Goal: Transaction & Acquisition: Purchase product/service

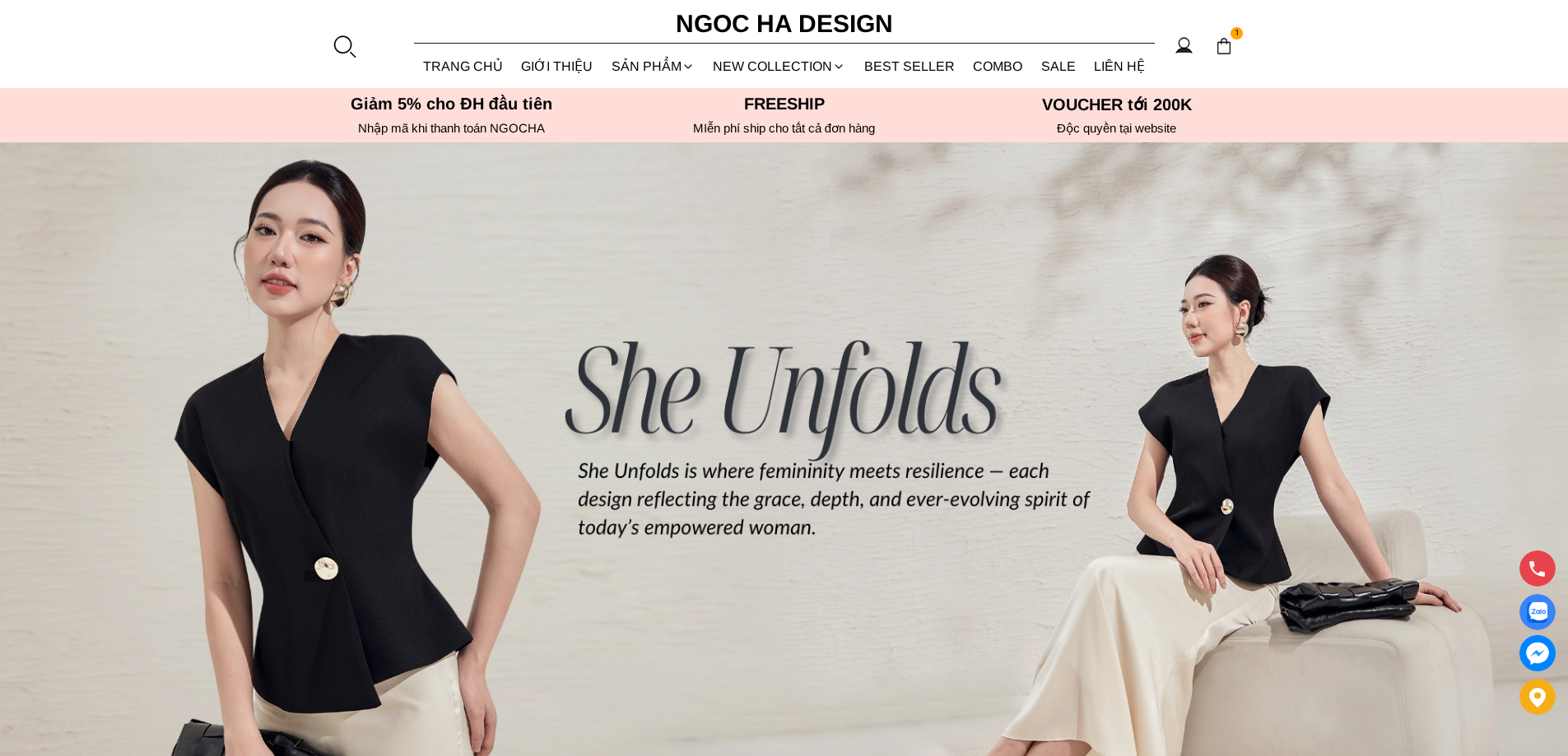
click at [347, 37] on div at bounding box center [344, 46] width 25 height 25
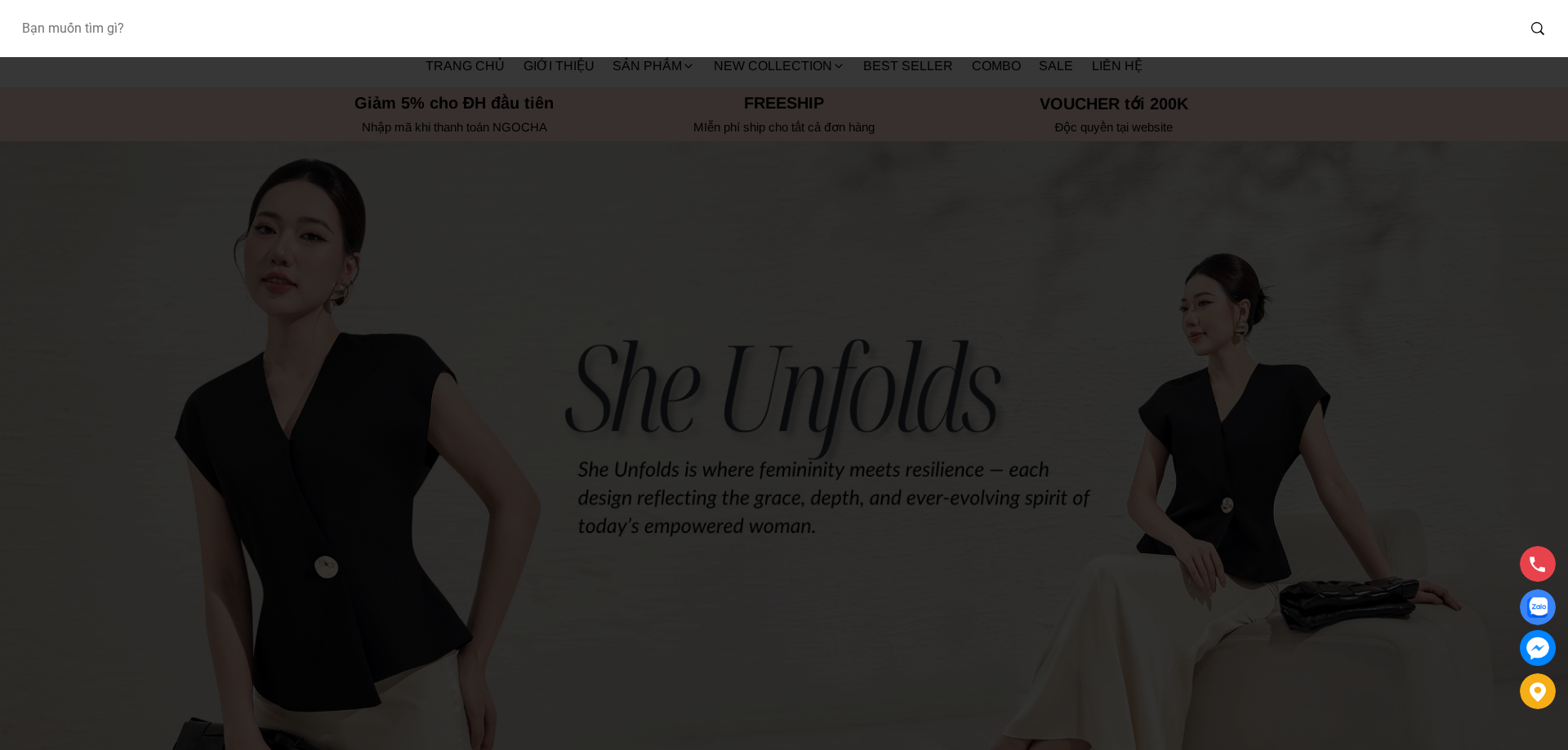
click at [345, 36] on input "Input search Bạn muốn tìm gì?" at bounding box center [761, 28] width 1507 height 37
type input "713"
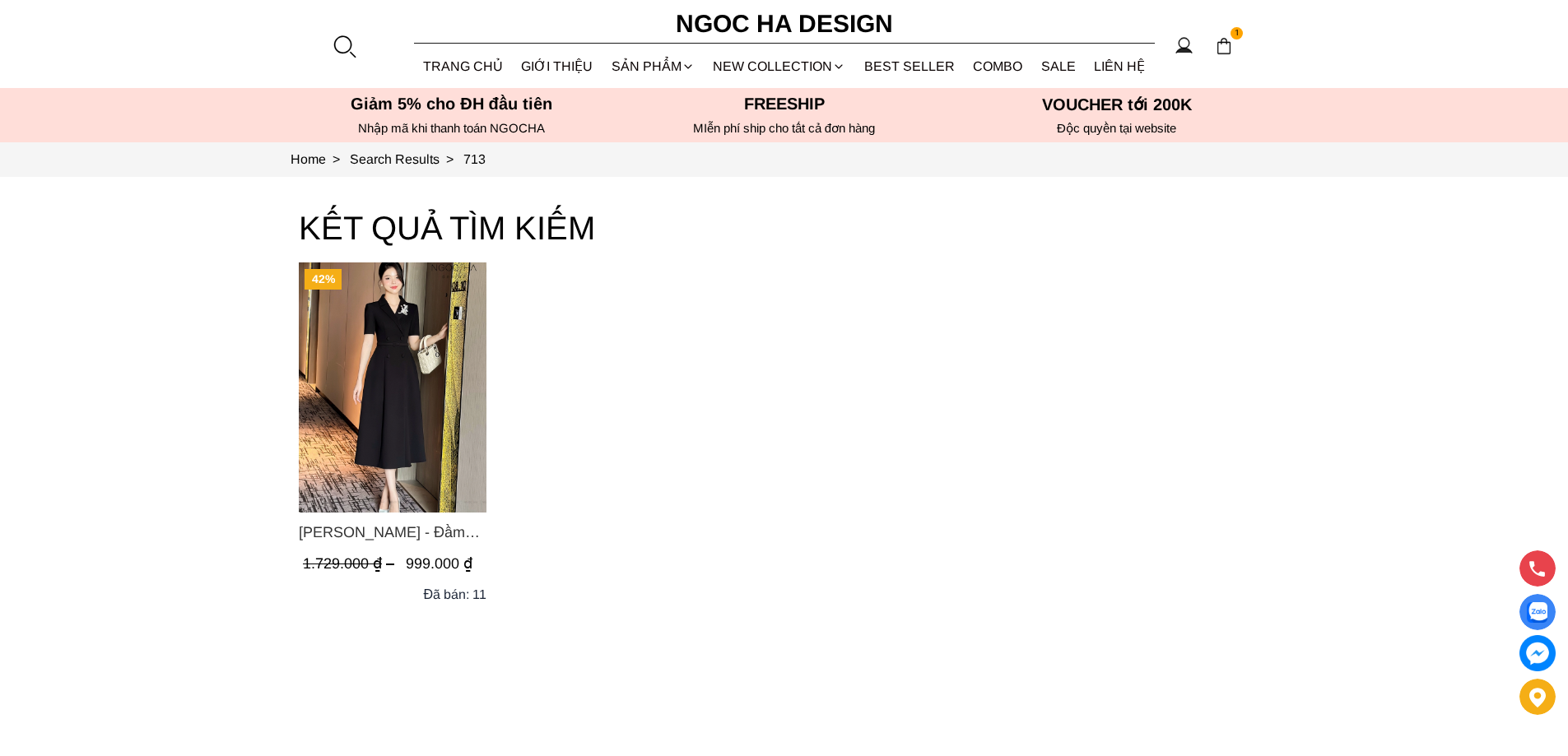
click at [400, 335] on img "Product image - Irene Dress - Đầm Vest Dáng Xòe Kèm Đai D713" at bounding box center [392, 388] width 187 height 250
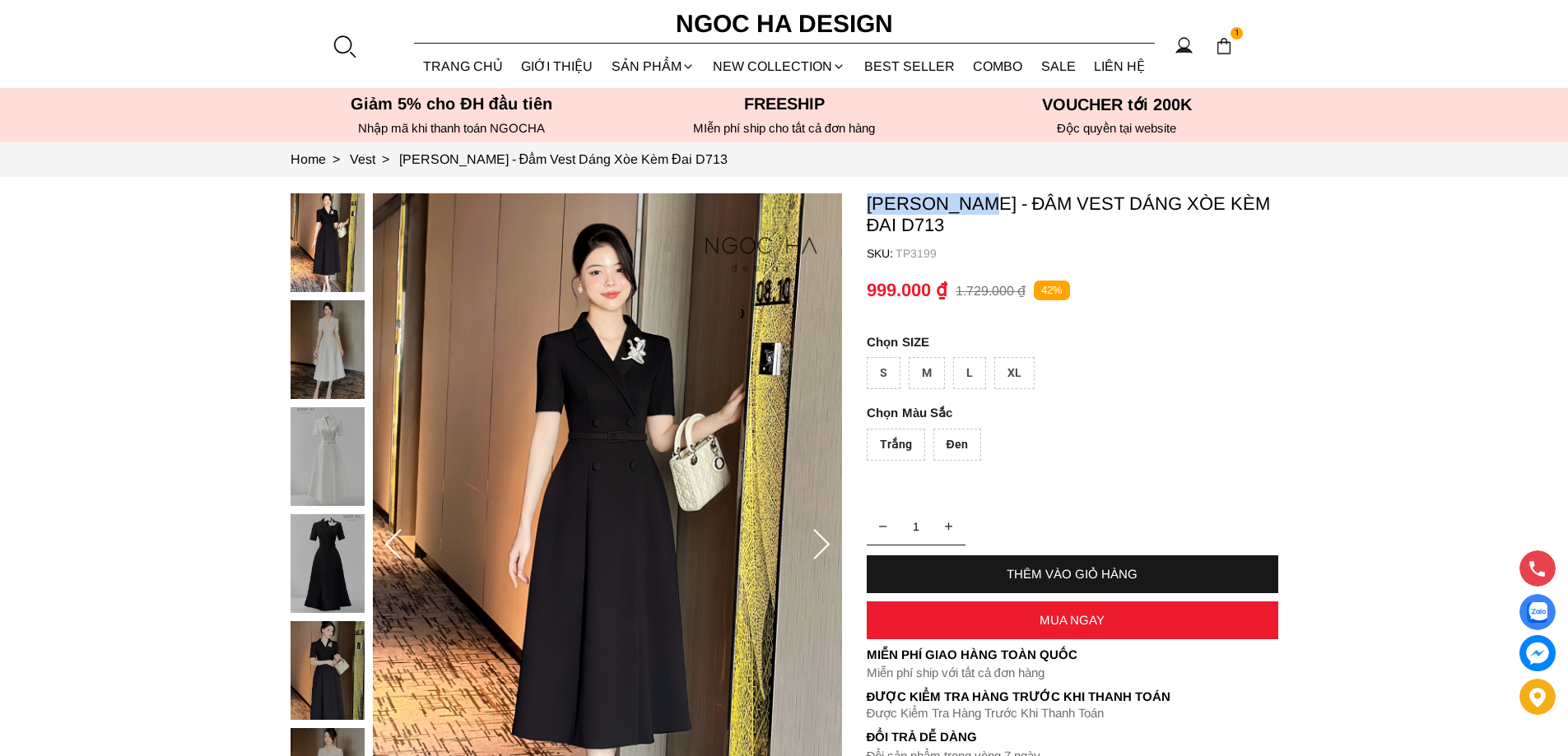
copy section "[PERSON_NAME]"
drag, startPoint x: 951, startPoint y: 196, endPoint x: 984, endPoint y: 199, distance: 33.1
click at [984, 199] on section "[PERSON_NAME] - Đầm Vest Dáng Xòe Kèm Đai D713 SKU: TP3199 Trắng Đen 1 THÊM VÀO…" at bounding box center [784, 546] width 1568 height 737
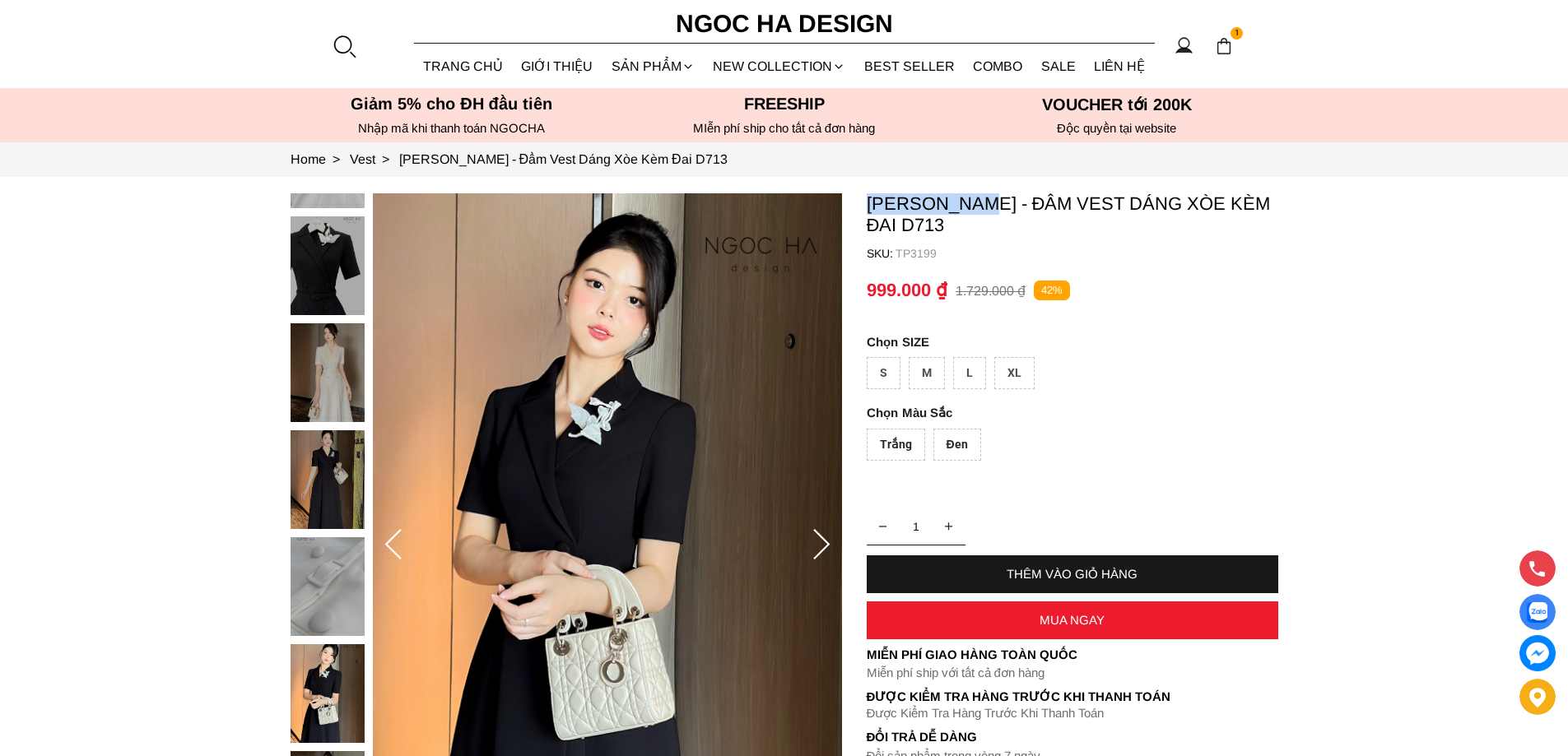
click at [348, 37] on div at bounding box center [344, 46] width 25 height 25
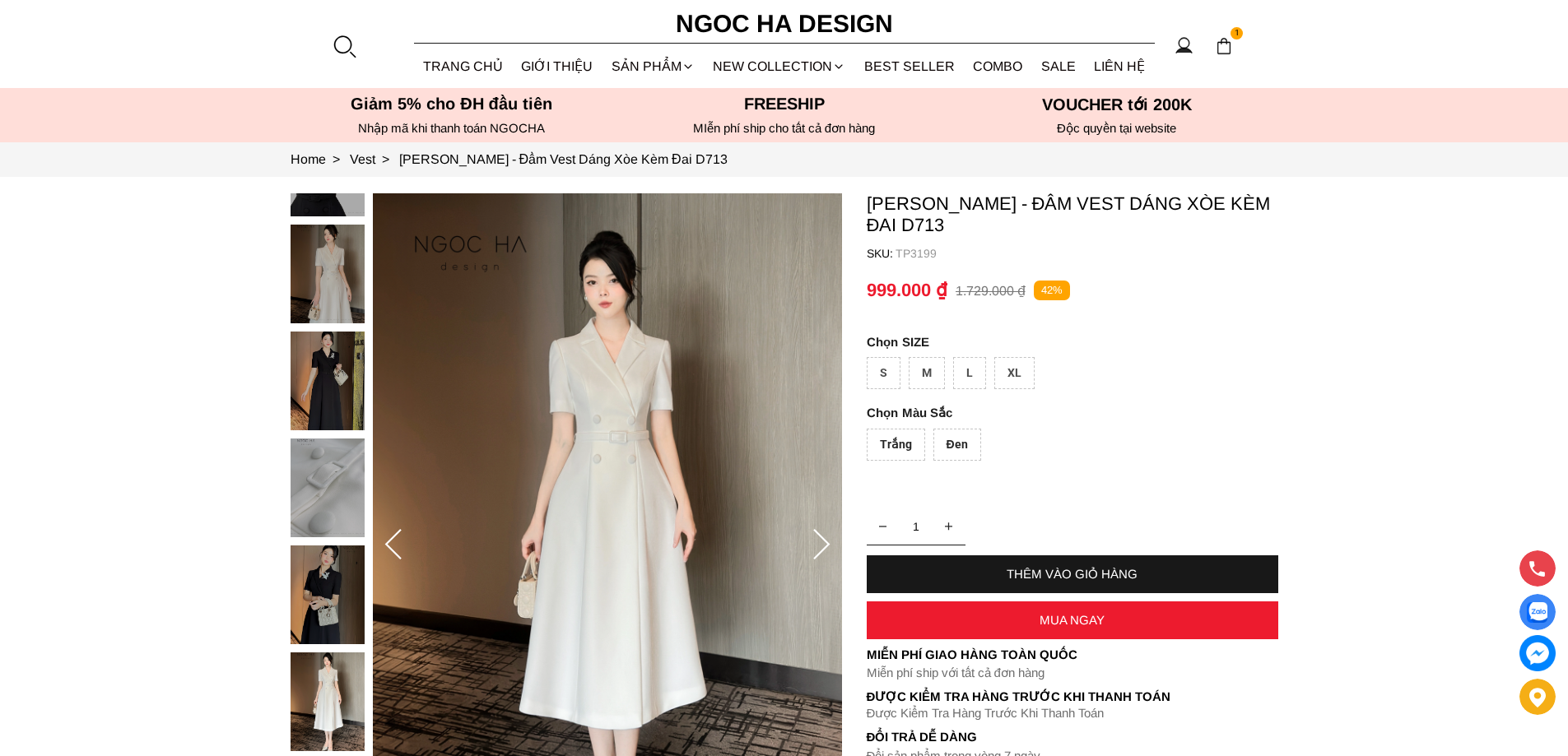
click at [347, 46] on div at bounding box center [344, 46] width 25 height 25
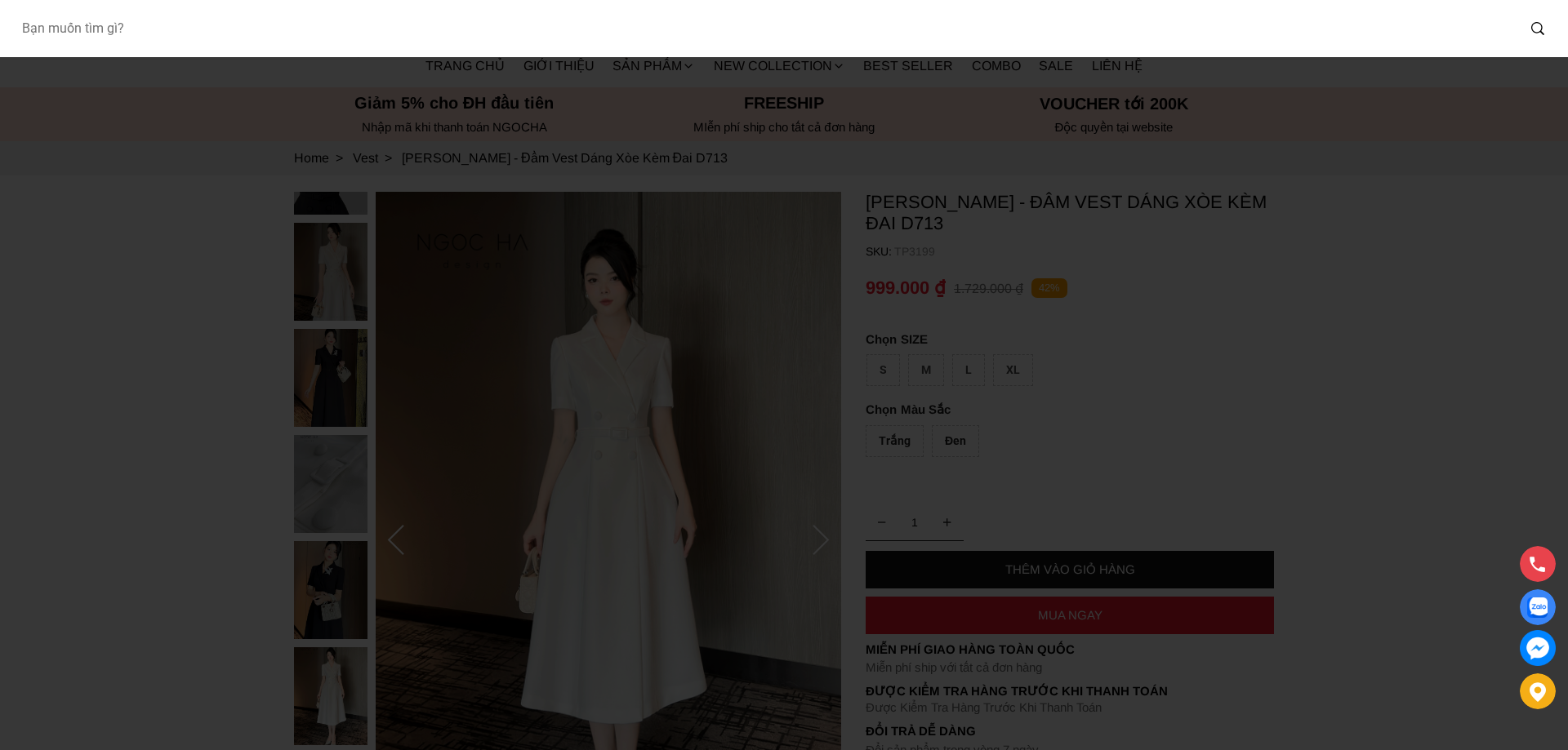
click at [175, 29] on input "Input search Bạn muốn tìm gì?" at bounding box center [761, 28] width 1507 height 37
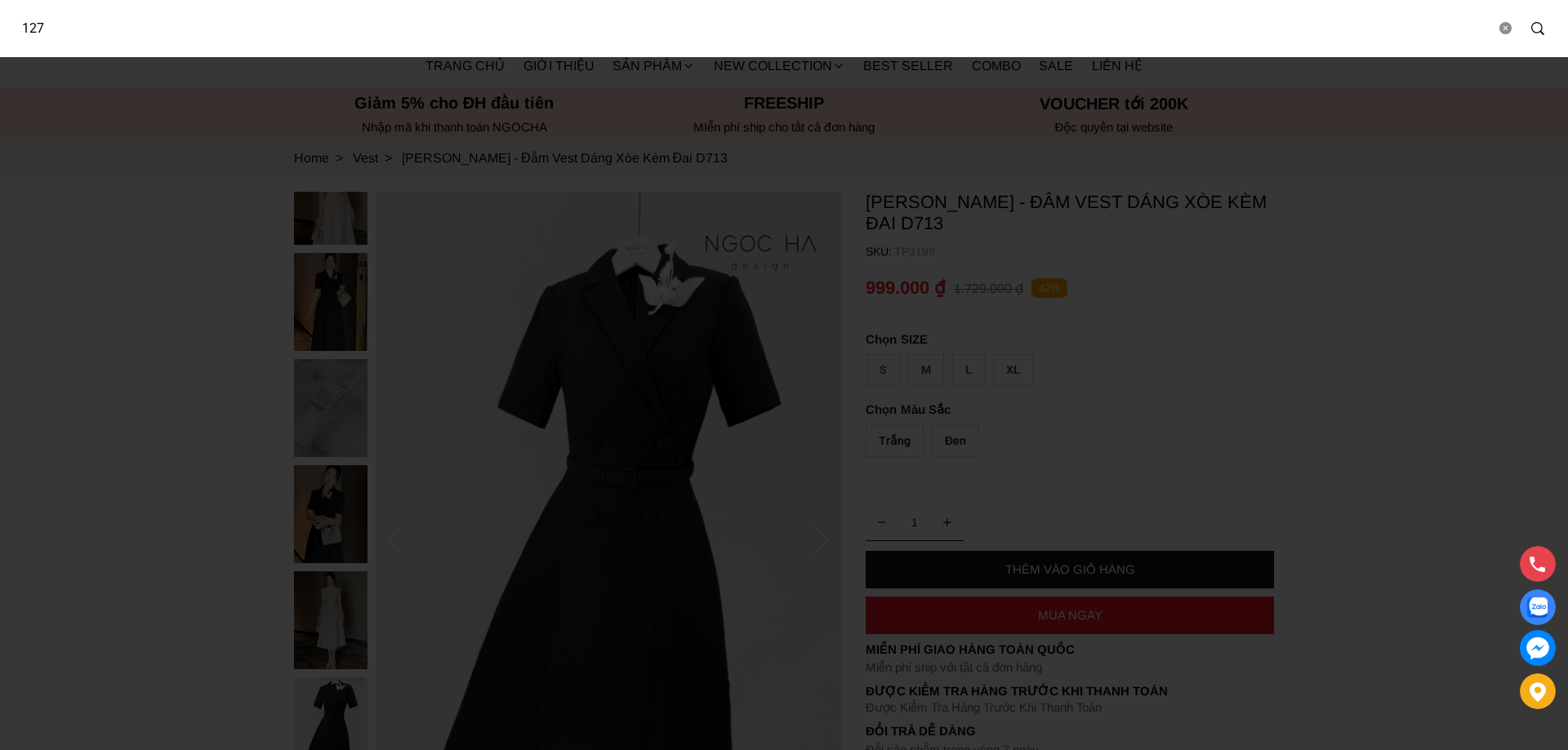
type input "127"
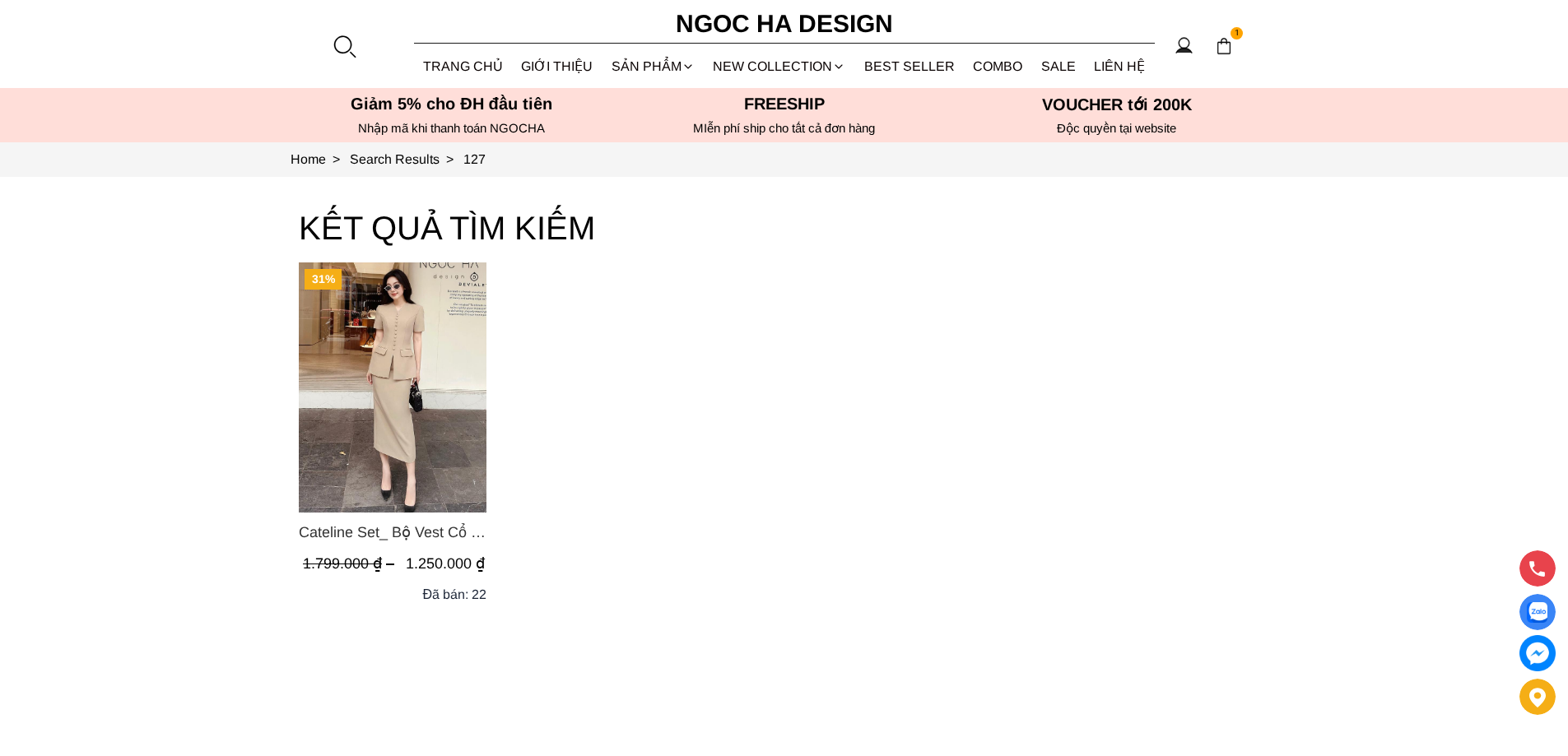
click at [390, 405] on img "Product image - Cateline Set_ Bộ Vest Cổ V Đính Cúc Nhí Chân Váy Bút Chì BJ127" at bounding box center [392, 388] width 187 height 250
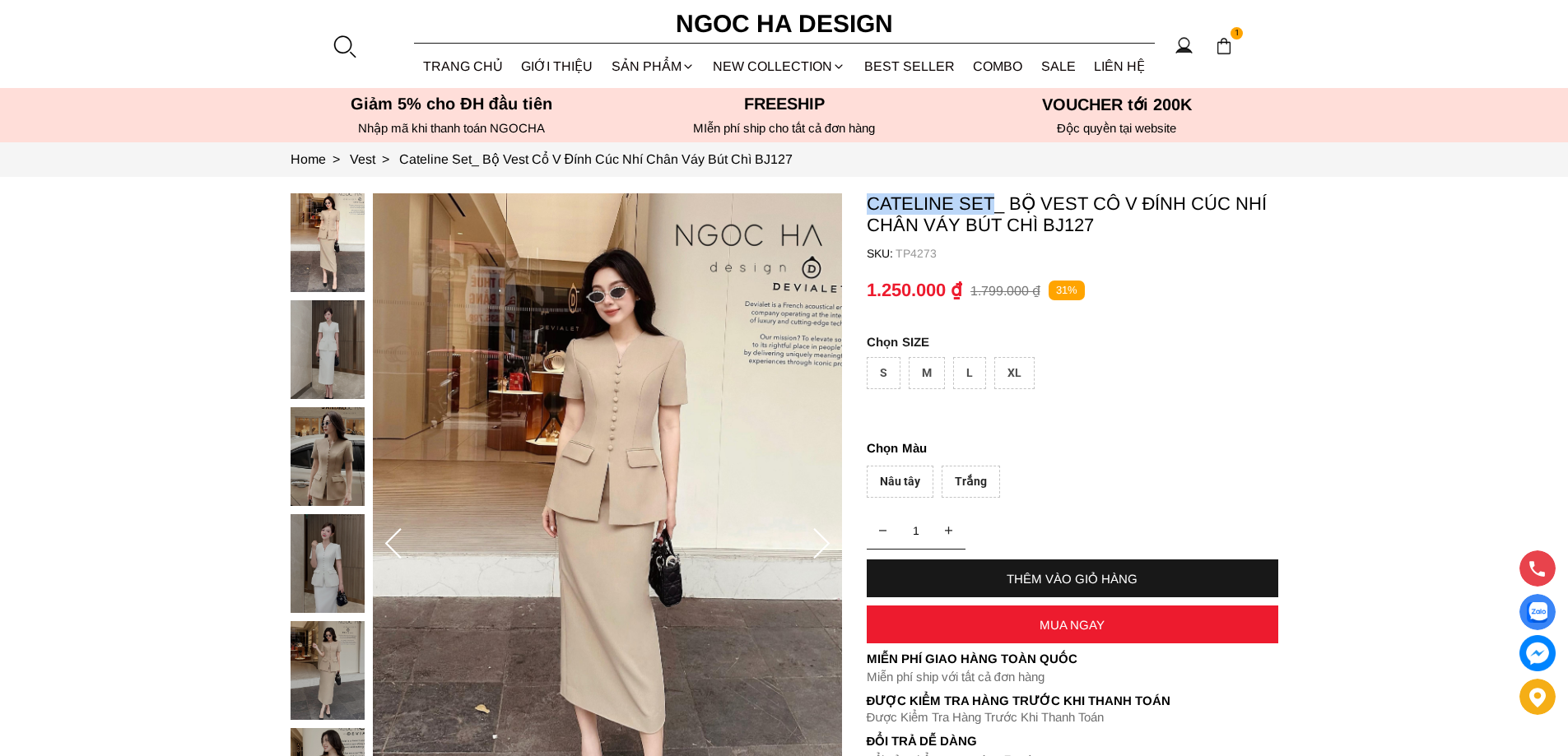
copy p "Cateline Set"
drag, startPoint x: 867, startPoint y: 200, endPoint x: 997, endPoint y: 202, distance: 130.0
click at [997, 202] on p "Cateline Set_ Bộ Vest Cổ V Đính Cúc Nhí Chân Váy Bút Chì BJ127" at bounding box center [1072, 215] width 411 height 43
